Goal: Information Seeking & Learning: Learn about a topic

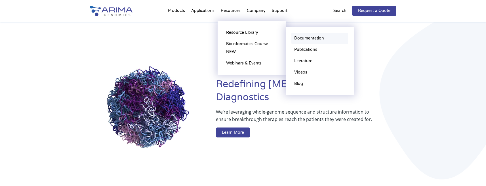
click at [298, 37] on link "Documentation" at bounding box center [319, 38] width 57 height 11
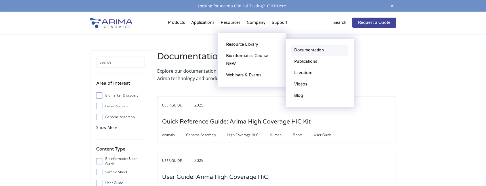
click at [309, 52] on link "Documentation" at bounding box center [319, 50] width 57 height 11
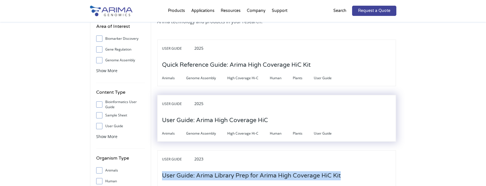
scroll to position [45, 0]
